Goal: Information Seeking & Learning: Learn about a topic

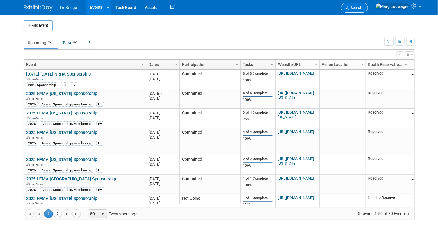
click at [349, 7] on icon at bounding box center [347, 8] width 4 height 4
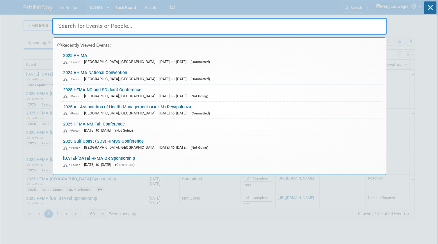
click at [366, 22] on input "text" at bounding box center [219, 26] width 334 height 17
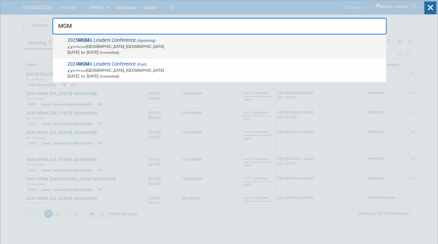
type input "MGM"
click at [79, 48] on span "In-Person" at bounding box center [80, 47] width 14 height 4
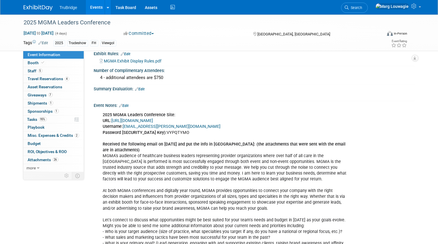
scroll to position [321, 0]
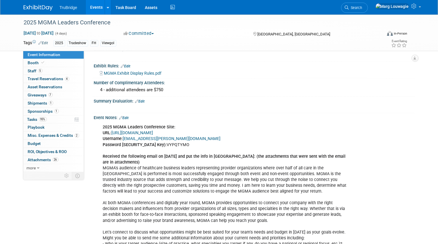
click at [153, 135] on link "https://www.conferenceharvester.com/harvester2ex/login.asp?EventKey=NUSFNBIJ" at bounding box center [133, 133] width 42 height 5
click at [62, 64] on link "Booth" at bounding box center [53, 63] width 60 height 8
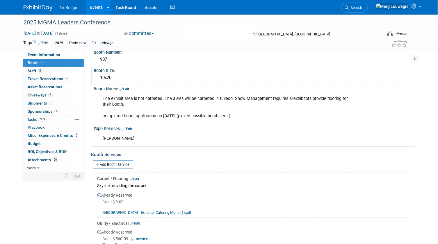
scroll to position [79, 0]
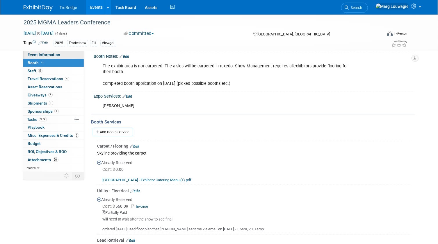
click at [72, 58] on link "Event Information" at bounding box center [53, 55] width 60 height 8
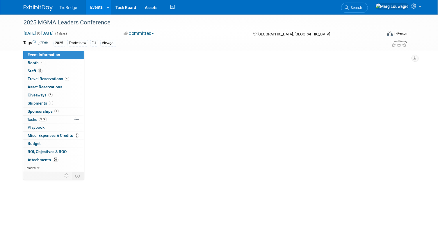
scroll to position [0, 0]
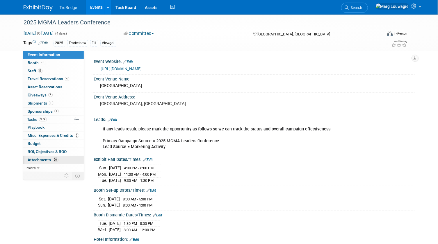
click at [45, 159] on span "Attachments 26" at bounding box center [43, 160] width 31 height 5
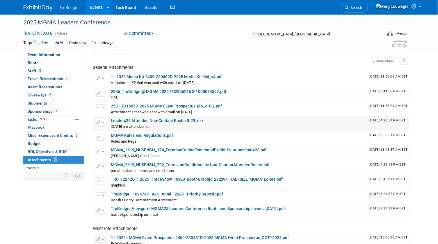
scroll to position [26, 0]
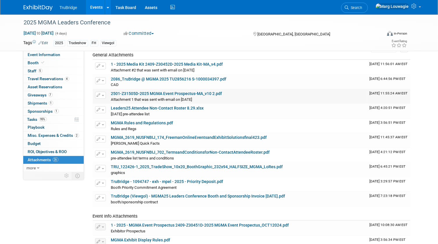
click at [192, 94] on link "2501-Z31505D-2025 MGMA Event Prospectus-MA_v10 2.pdf" at bounding box center [166, 93] width 111 height 5
click at [120, 8] on link "Task Board" at bounding box center [125, 7] width 29 height 15
